Goal: Task Accomplishment & Management: Use online tool/utility

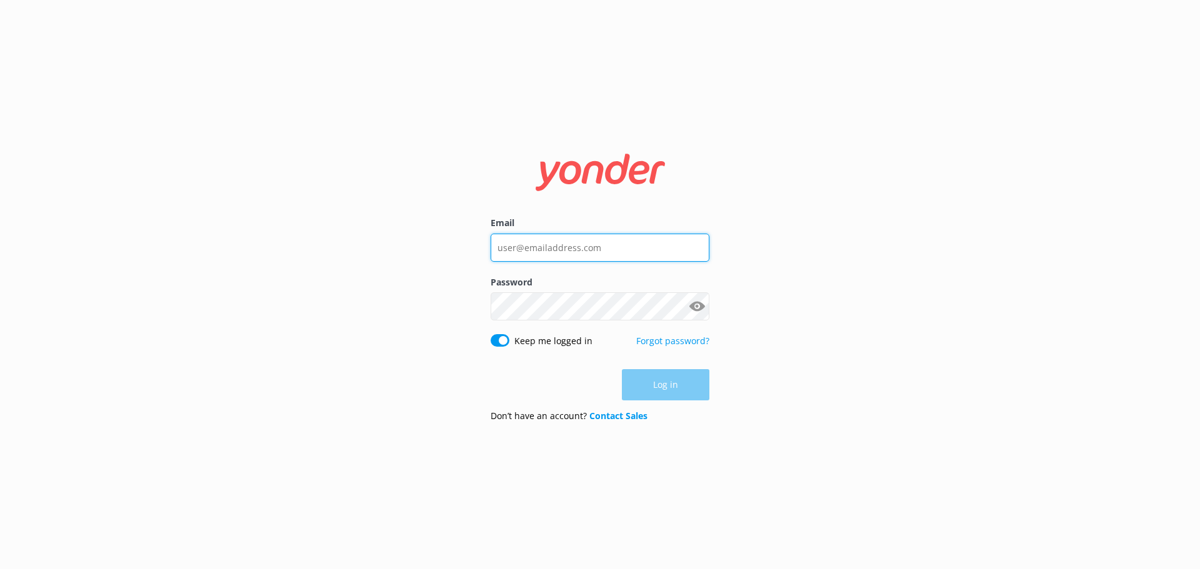
type input "[EMAIL_ADDRESS][DOMAIN_NAME]"
click at [681, 397] on div "Log in" at bounding box center [600, 384] width 219 height 31
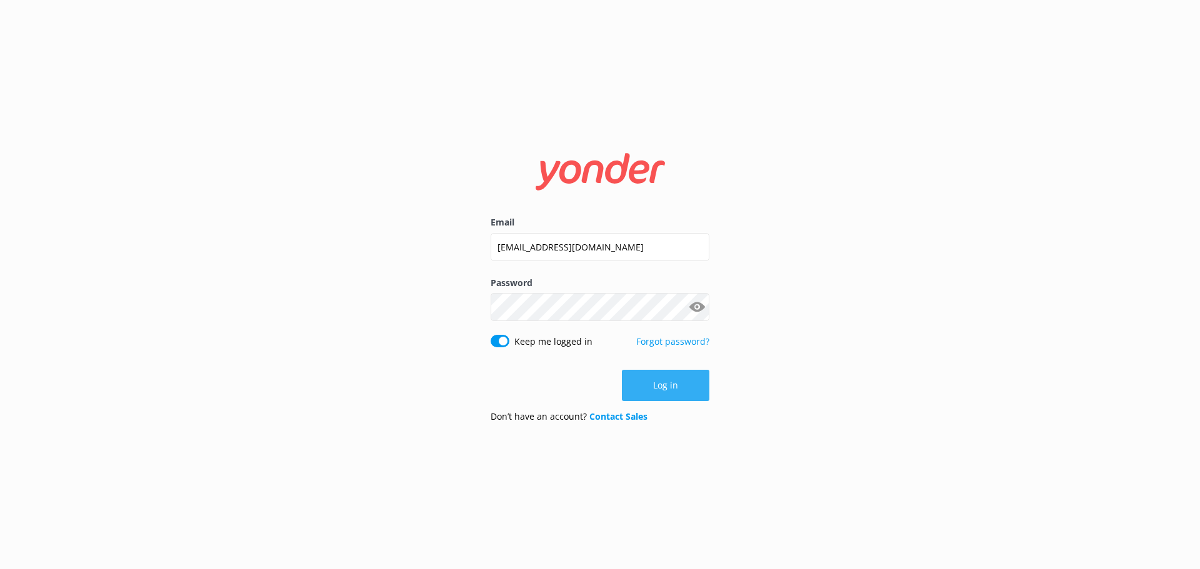
click at [680, 397] on button "Log in" at bounding box center [665, 385] width 87 height 31
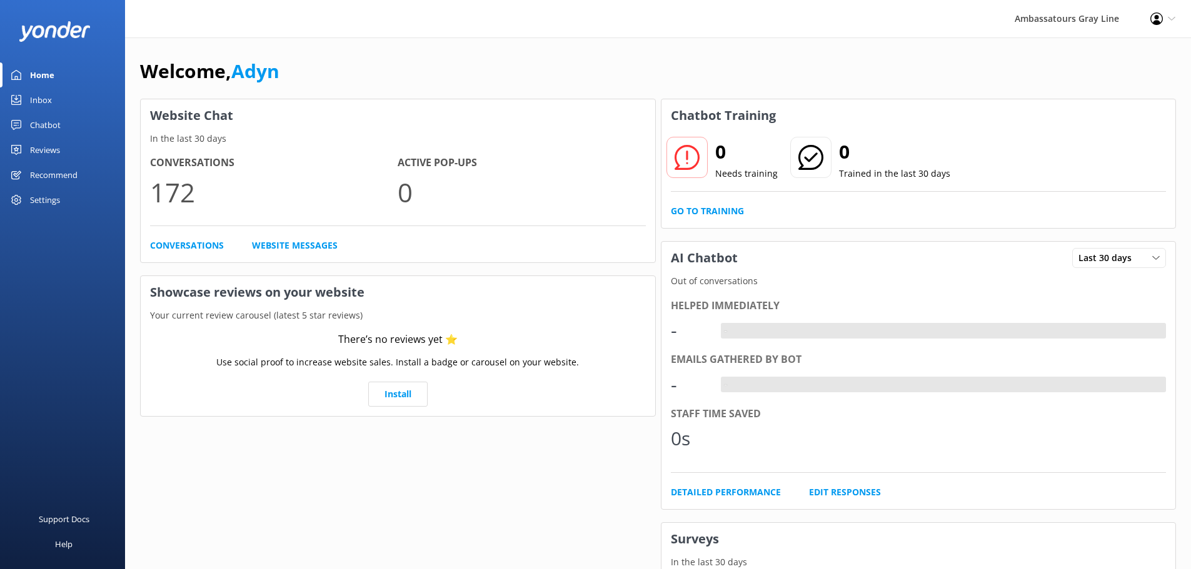
click at [65, 123] on link "Chatbot" at bounding box center [62, 124] width 125 height 25
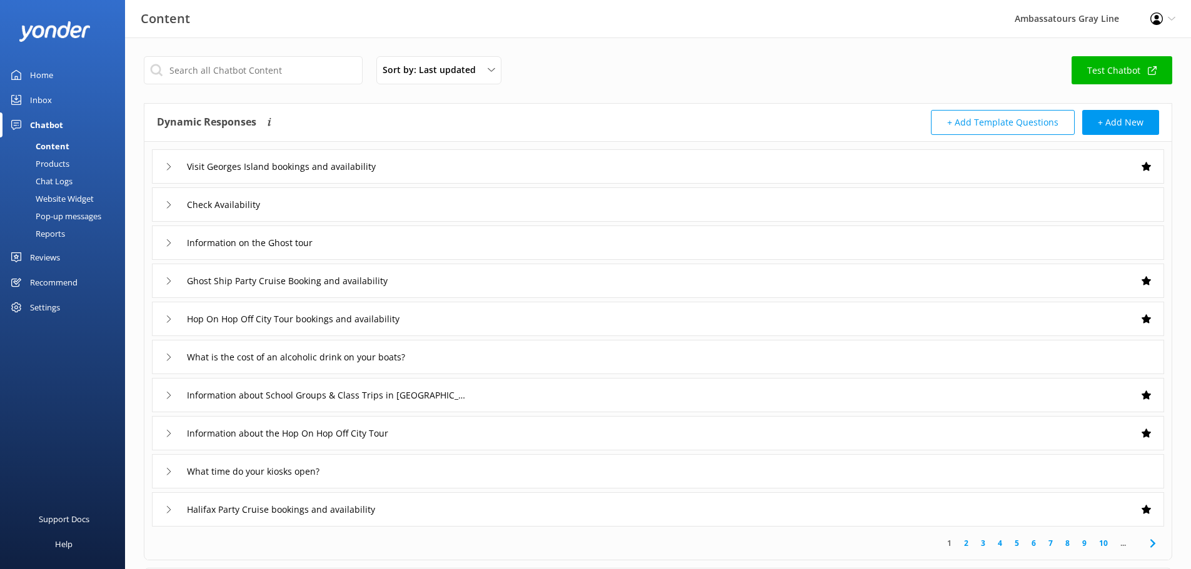
click at [80, 221] on div "Pop-up messages" at bounding box center [54, 215] width 94 height 17
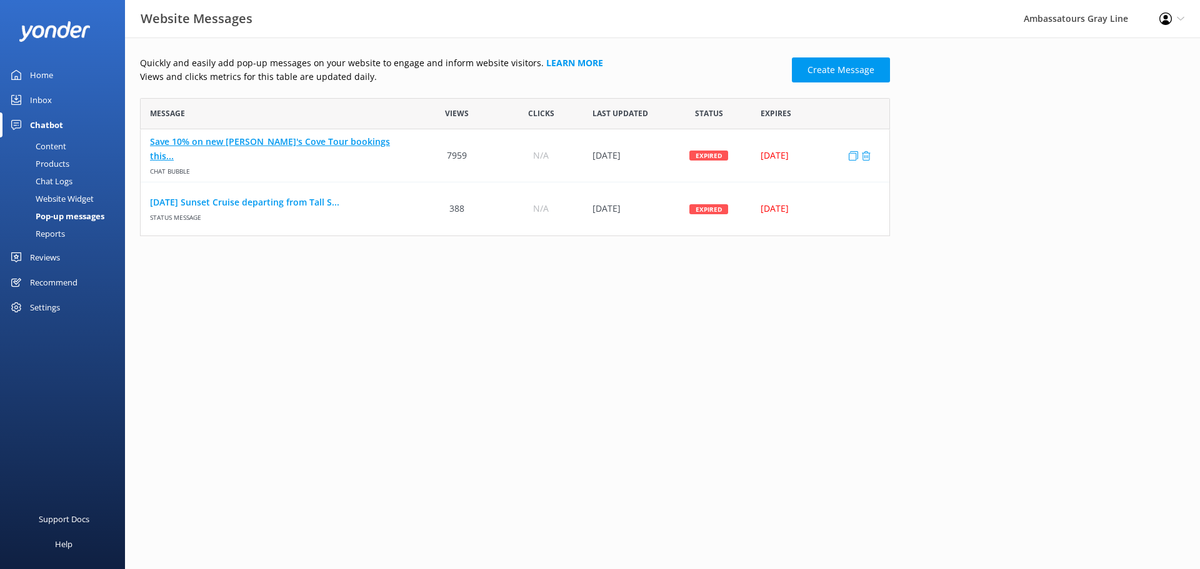
scroll to position [129, 741]
